Goal: Information Seeking & Learning: Learn about a topic

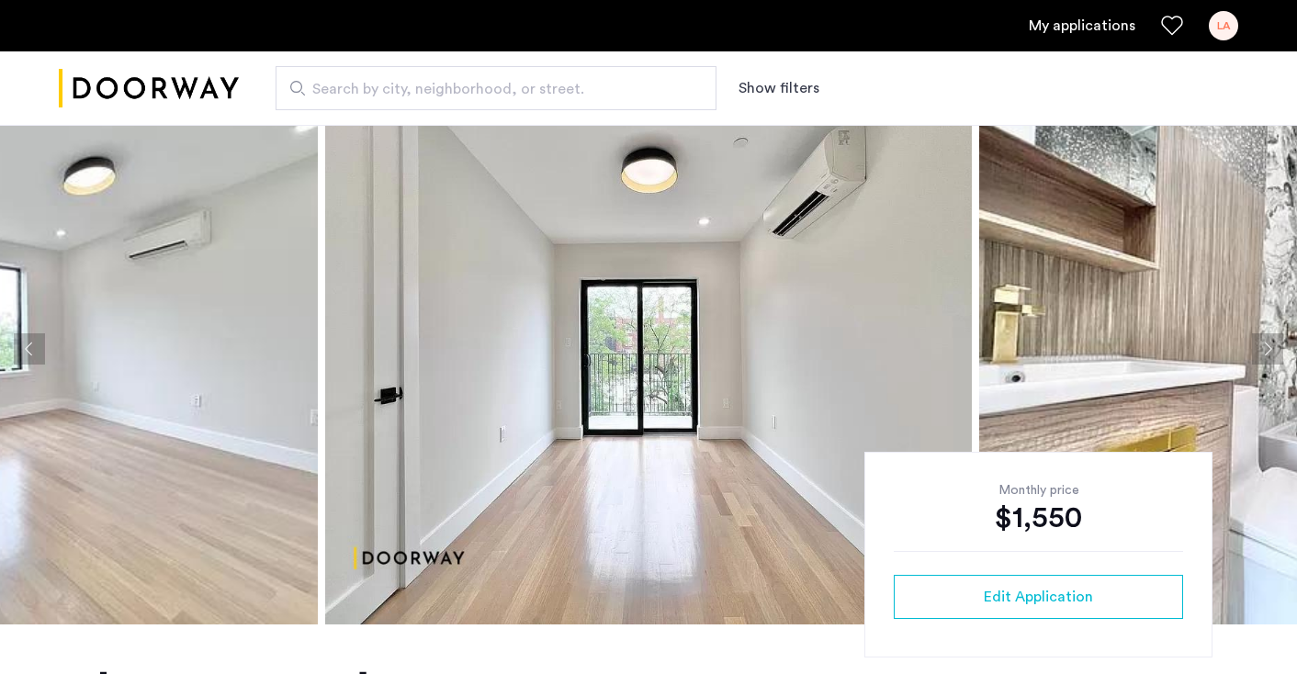
scroll to position [96, 0]
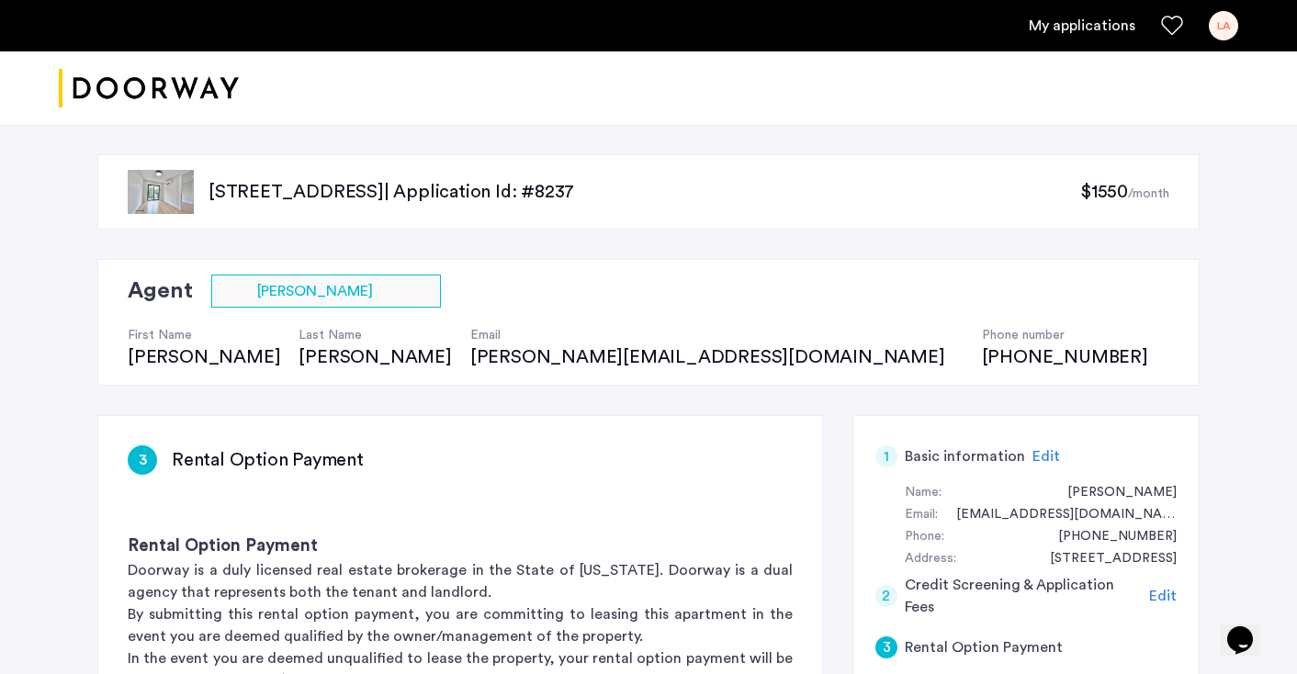
click at [146, 73] on img "Cazamio logo" at bounding box center [149, 88] width 180 height 69
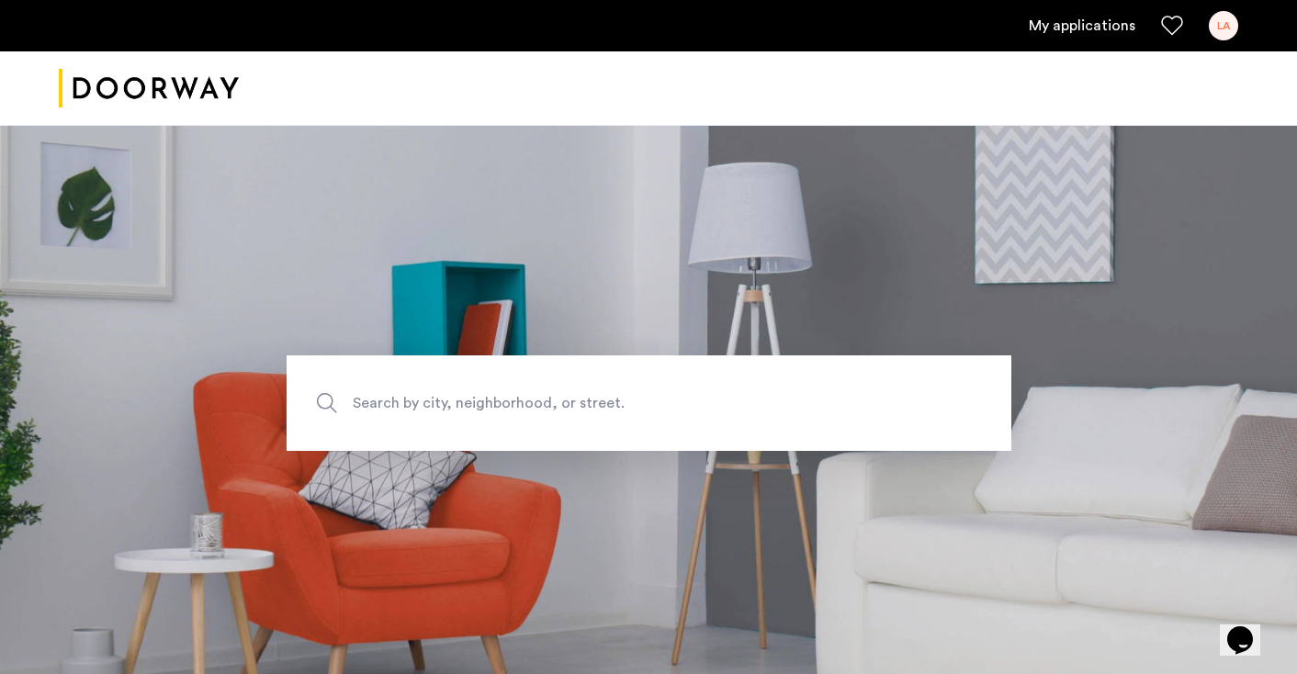
click at [1090, 23] on link "My applications" at bounding box center [1082, 26] width 107 height 22
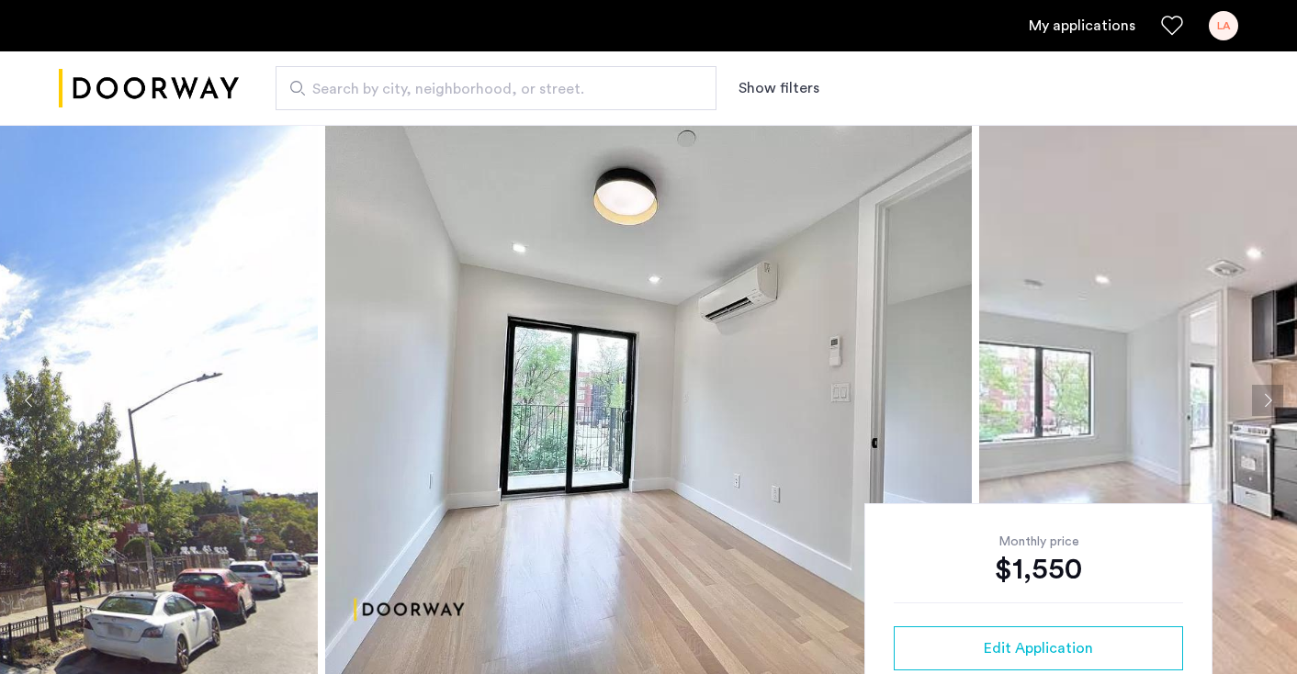
click at [443, 96] on span "Search by city, neighborhood, or street." at bounding box center [488, 89] width 353 height 22
click at [443, 96] on input "Search by city, neighborhood, or street." at bounding box center [496, 88] width 441 height 44
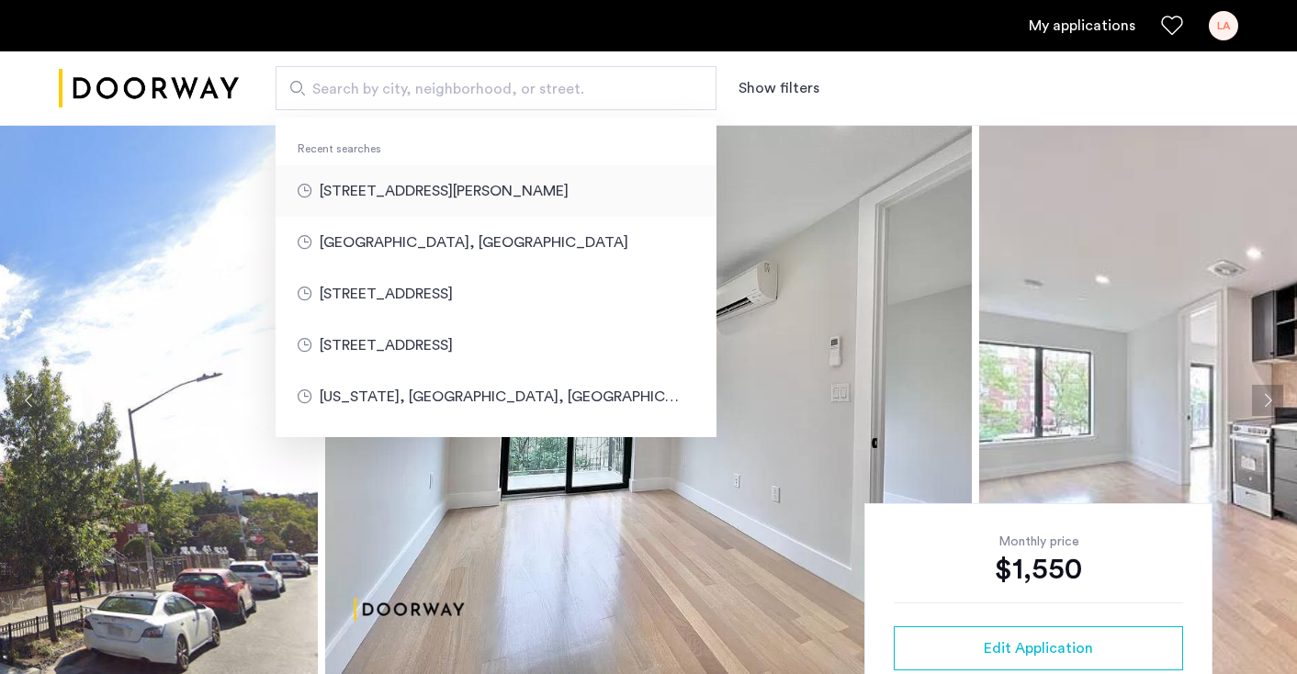
type input "**********"
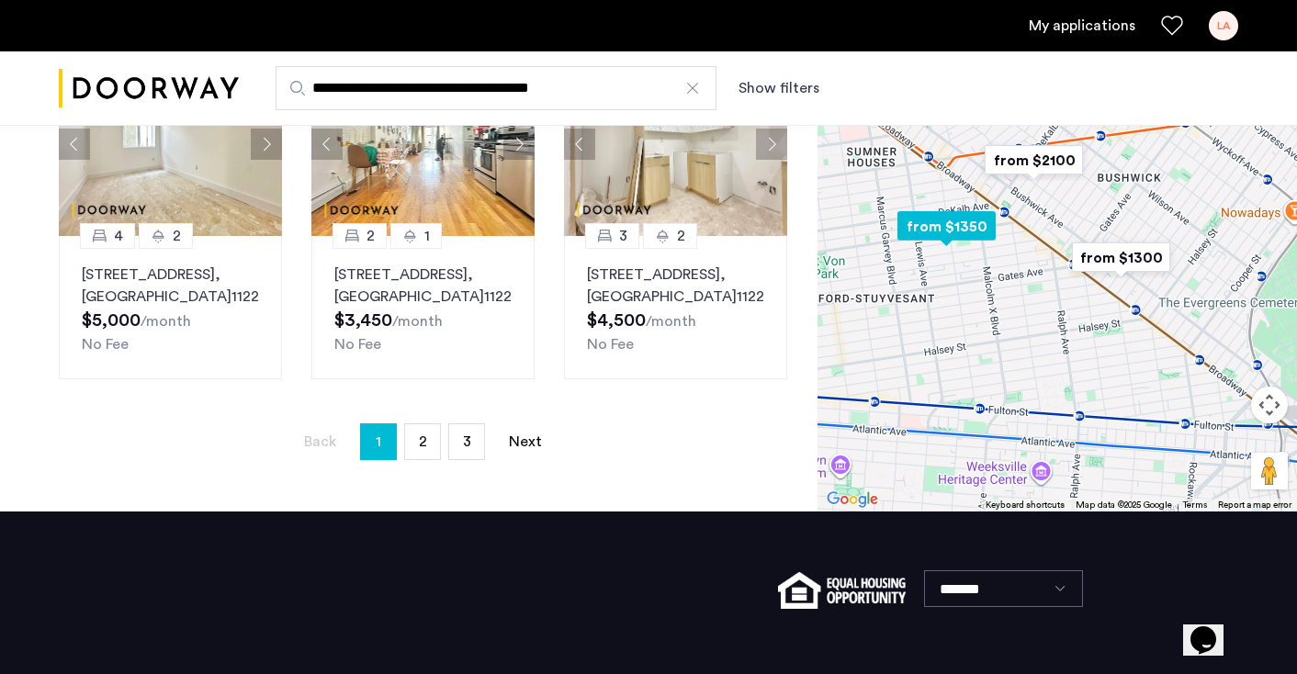
scroll to position [1361, 0]
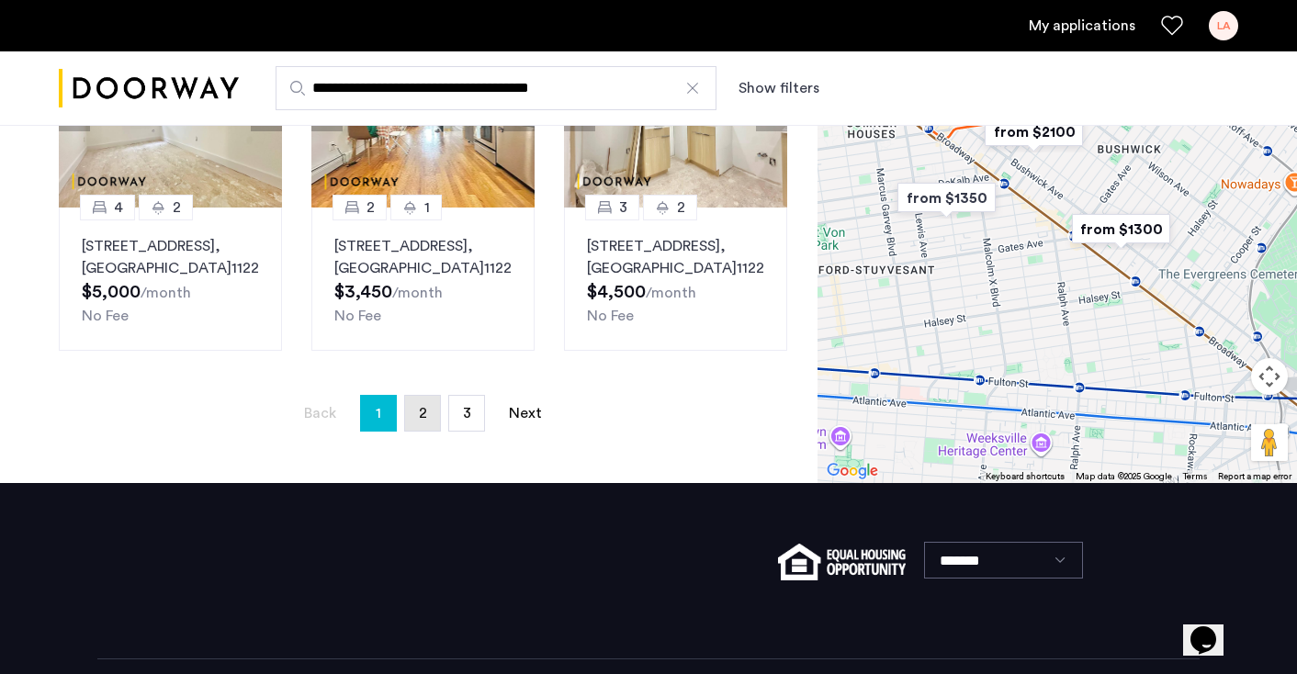
click at [435, 419] on link "page 2" at bounding box center [422, 413] width 35 height 35
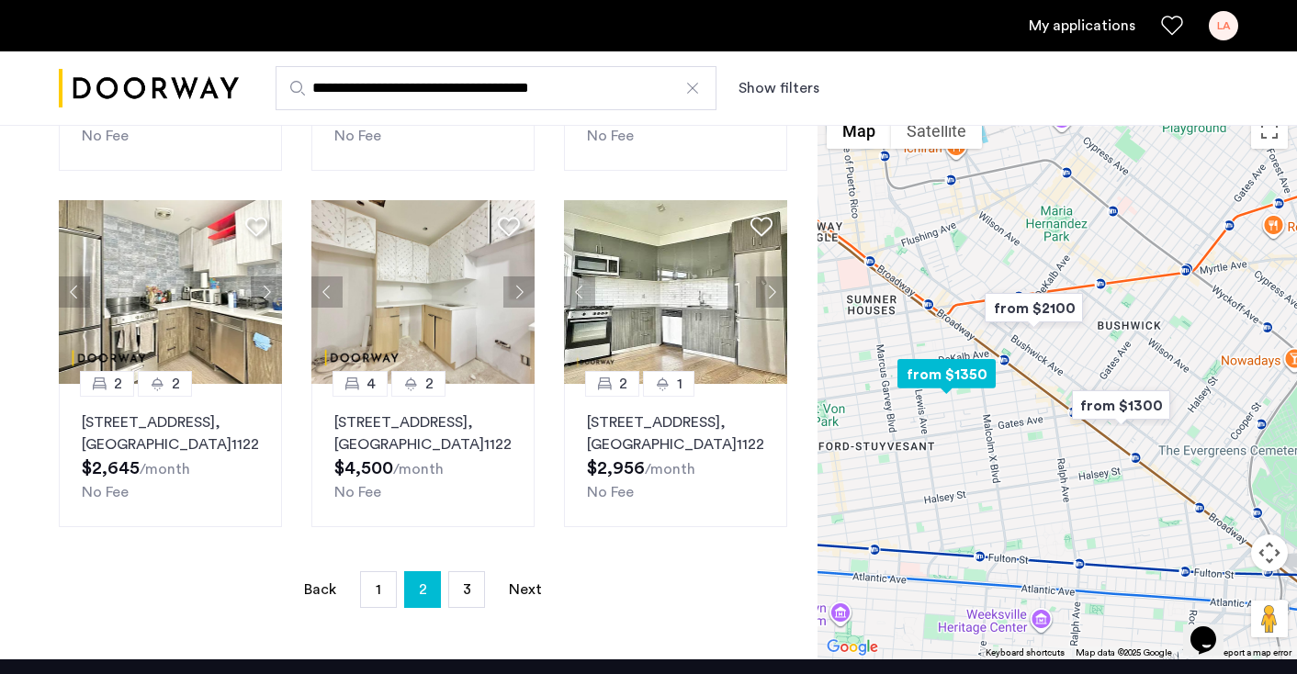
scroll to position [1173, 0]
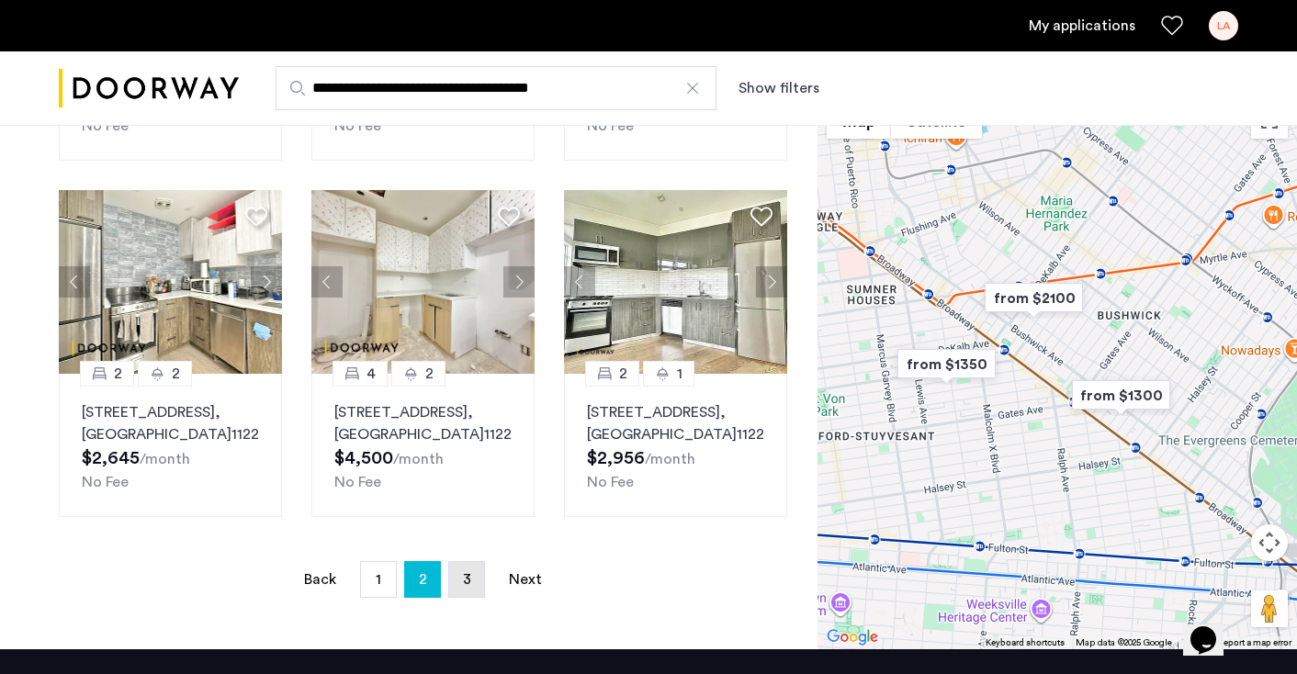
click at [456, 592] on link "page 3" at bounding box center [466, 579] width 35 height 35
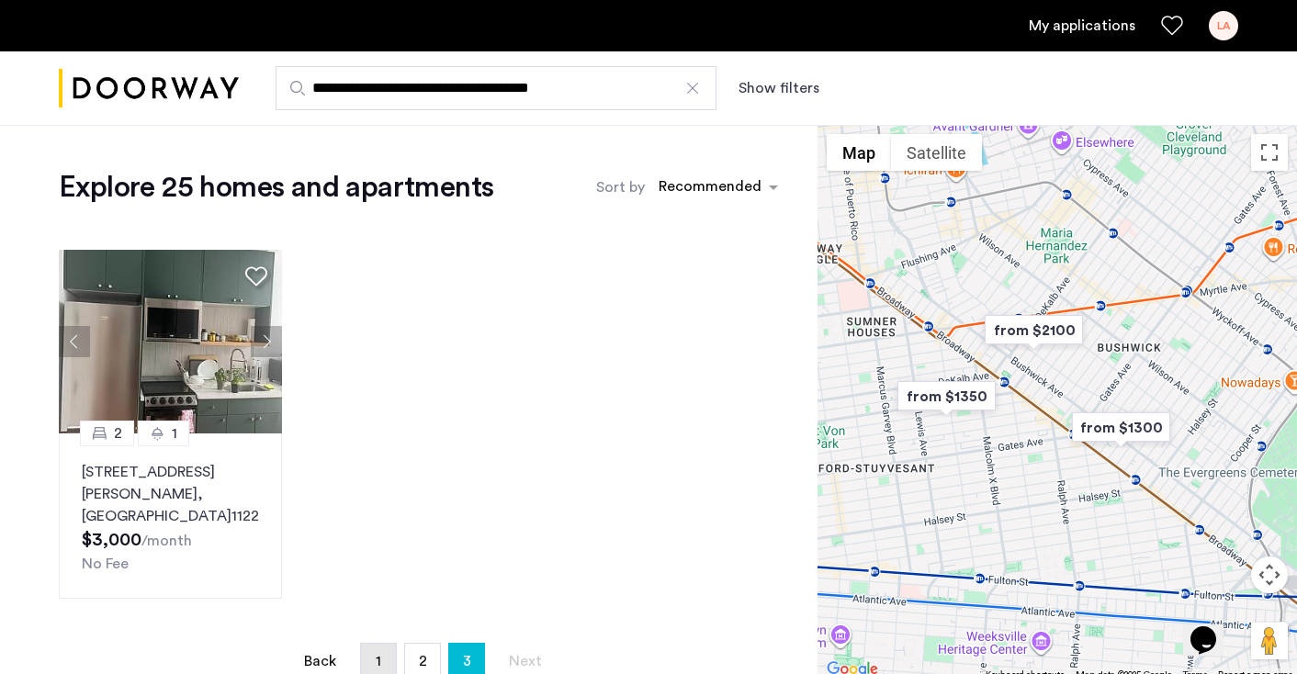
click at [386, 644] on link "page 1" at bounding box center [378, 661] width 35 height 35
